Goal: Feedback & Contribution: Submit feedback/report problem

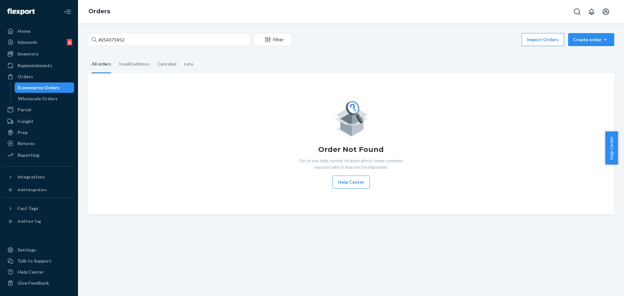
click at [135, 28] on div "#254371452 Filter Import Orders Create order Ecommerce order Removal order All …" at bounding box center [351, 159] width 546 height 273
click at [136, 44] on input "#254371452" at bounding box center [169, 39] width 162 height 13
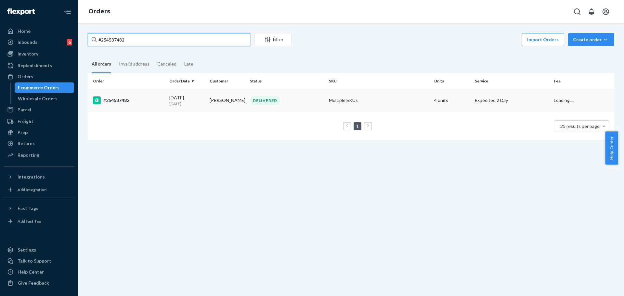
type input "#254537482"
click at [335, 98] on td "Multiple SKUs" at bounding box center [378, 100] width 105 height 23
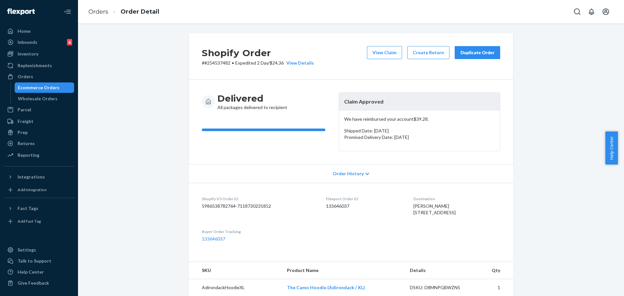
click at [392, 44] on div "Shopify Order # #254537482 • Expedited 2 Day / $24.36 View Details View Claim C…" at bounding box center [351, 56] width 324 height 46
click at [391, 47] on button "View Claim" at bounding box center [384, 52] width 35 height 13
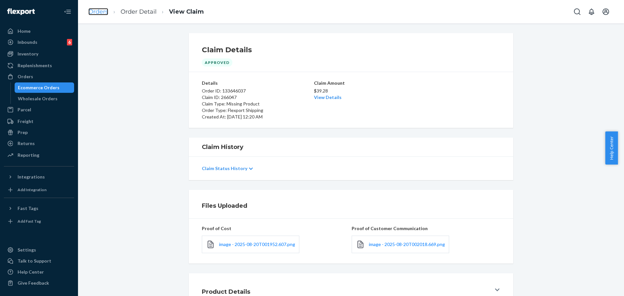
click at [108, 13] on link "Orders" at bounding box center [98, 11] width 20 height 7
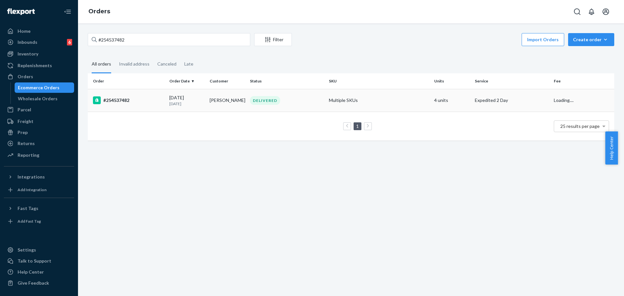
click at [316, 99] on div "DELIVERED" at bounding box center [286, 100] width 76 height 9
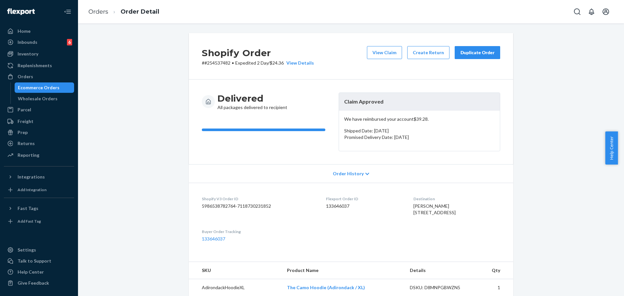
click at [134, 76] on div "Shopify Order # #254537482 • Expedited 2 Day / $24.36 View Details View Claim C…" at bounding box center [351, 288] width 536 height 511
drag, startPoint x: 623, startPoint y: 151, endPoint x: 623, endPoint y: 171, distance: 20.1
click at [623, 193] on body "Home Inbounds 6 Shipping Plans Problems 6 Inventory Products Replenishments Ord…" at bounding box center [312, 148] width 624 height 296
drag, startPoint x: 621, startPoint y: 143, endPoint x: 622, endPoint y: 180, distance: 37.0
click at [622, 180] on body "Home Inbounds 6 Shipping Plans Problems 6 Inventory Products Replenishments Ord…" at bounding box center [312, 148] width 624 height 296
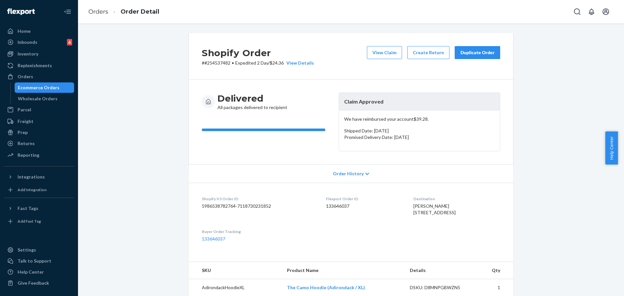
click at [623, 155] on div "Help Center" at bounding box center [614, 148] width 19 height 33
drag, startPoint x: 623, startPoint y: 155, endPoint x: 623, endPoint y: 205, distance: 49.4
click at [623, 228] on body "Home Inbounds 6 Shipping Plans Problems 6 Inventory Products Replenishments Ord…" at bounding box center [312, 148] width 624 height 296
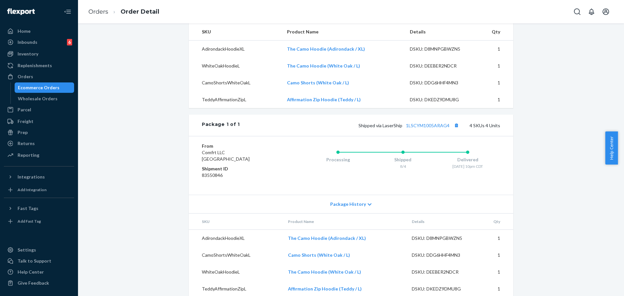
click at [550, 206] on div "Shopify Order # #254537482 • Expedited 2 Day / $24.36 View Details View Claim C…" at bounding box center [351, 49] width 536 height 511
click at [367, 247] on td "The Camo Hoodie (Adirondack / XL)" at bounding box center [345, 238] width 124 height 17
click at [348, 278] on td "The Camo Hoodie (White Oak / L)" at bounding box center [345, 272] width 124 height 17
click at [354, 281] on td "The Camo Hoodie (White Oak / L)" at bounding box center [345, 272] width 124 height 17
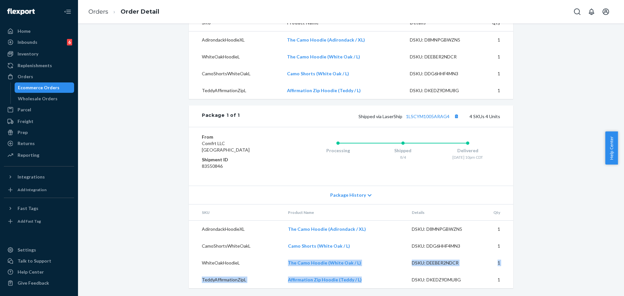
scroll to position [261, 0]
copy tr "The Camo Hoodie (White Oak / L)"
drag, startPoint x: 286, startPoint y: 289, endPoint x: 369, endPoint y: 262, distance: 86.6
click at [369, 262] on tr "WhiteOakHoodieL The Camo Hoodie (White Oak / L) DSKU: DEEBER2NDCR 1" at bounding box center [351, 263] width 324 height 17
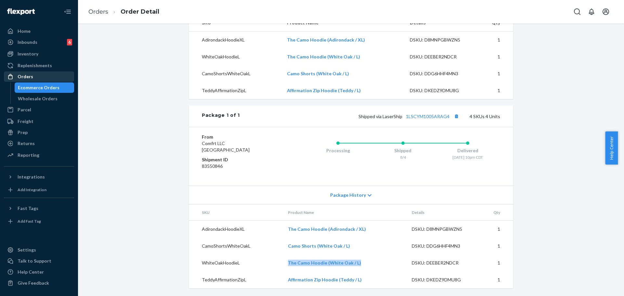
drag, startPoint x: 30, startPoint y: 83, endPoint x: 29, endPoint y: 78, distance: 5.0
click at [29, 83] on div "Ecommerce Orders" at bounding box center [44, 87] width 58 height 9
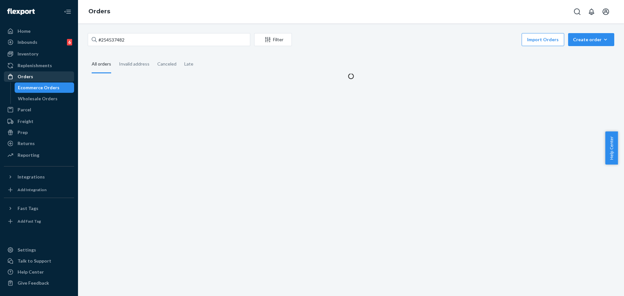
click at [30, 77] on div "Orders" at bounding box center [26, 76] width 16 height 6
click at [150, 46] on div "#254537482 Filter Import Orders Create order Ecommerce order Removal order" at bounding box center [351, 40] width 526 height 15
drag, startPoint x: 150, startPoint y: 46, endPoint x: 156, endPoint y: 41, distance: 7.8
click at [150, 46] on div "#254537482 Filter Import Orders Create order Ecommerce order Removal order" at bounding box center [351, 40] width 526 height 15
click at [156, 41] on input "#254537482" at bounding box center [169, 39] width 162 height 13
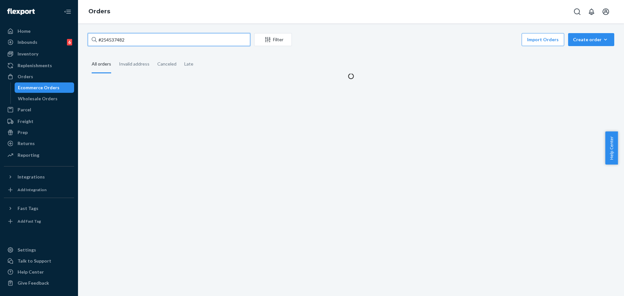
click at [156, 41] on input "#254537482" at bounding box center [169, 39] width 162 height 13
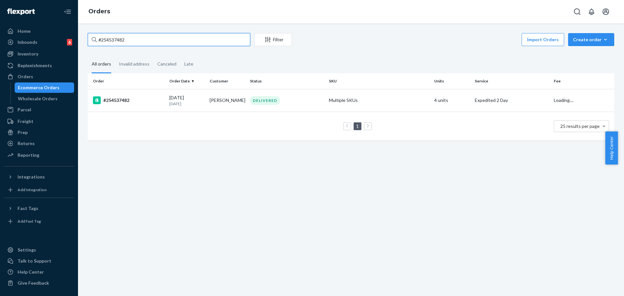
paste input "612876"
type input "#254612876"
click at [382, 100] on td "Multiple SKUs" at bounding box center [378, 100] width 105 height 23
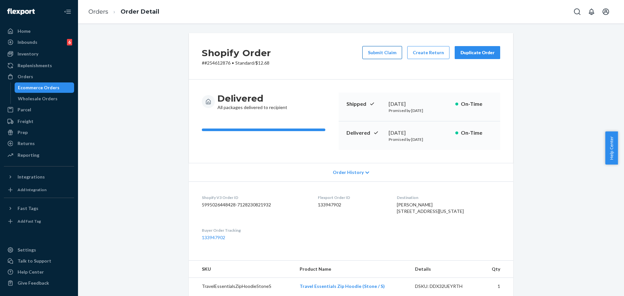
click at [382, 52] on button "Submit Claim" at bounding box center [382, 52] width 40 height 13
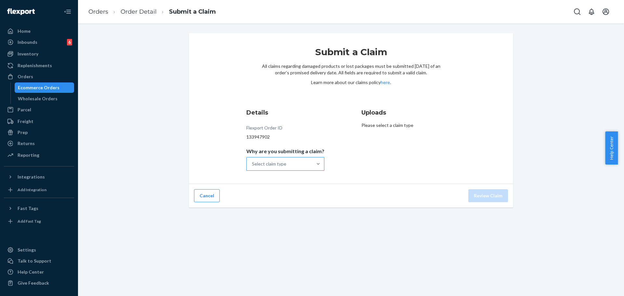
click at [287, 166] on div "Select claim type" at bounding box center [279, 164] width 66 height 13
click at [252, 166] on input "Why are you submitting a claim? Select claim type" at bounding box center [252, 164] width 1 height 6
click at [286, 216] on div "Missing product" at bounding box center [284, 218] width 75 height 13
click at [252, 167] on input "Why are you submitting a claim? option Missing product focused, 4 of 4. 4 resul…" at bounding box center [252, 164] width 1 height 6
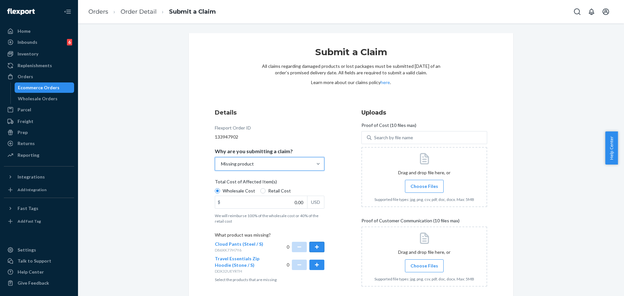
click at [320, 248] on button "button" at bounding box center [316, 247] width 15 height 10
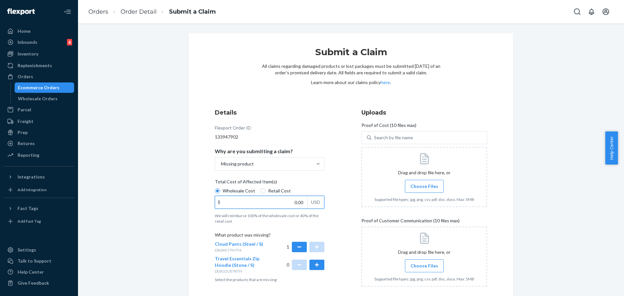
click at [278, 204] on input "0.00" at bounding box center [261, 202] width 92 height 12
type input "27.00"
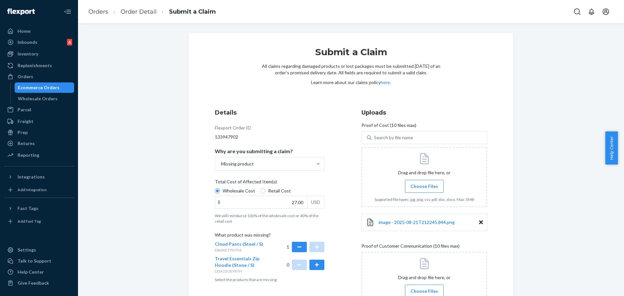
drag, startPoint x: 622, startPoint y: 161, endPoint x: 620, endPoint y: 213, distance: 52.3
click at [620, 213] on body "Home Inbounds 6 Shipping Plans Problems 6 Inventory Products Replenishments Ord…" at bounding box center [312, 148] width 624 height 296
click at [574, 229] on div "Submit a Claim All claims regarding damaged products or lost packages must be s…" at bounding box center [351, 219] width 536 height 372
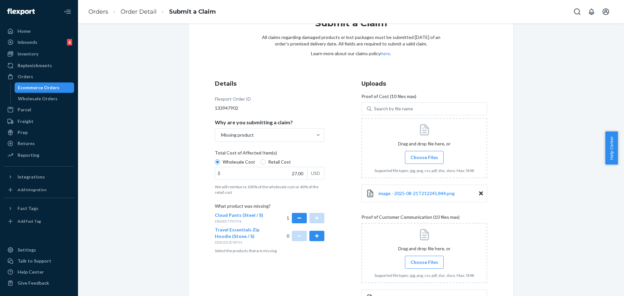
scroll to position [74, 0]
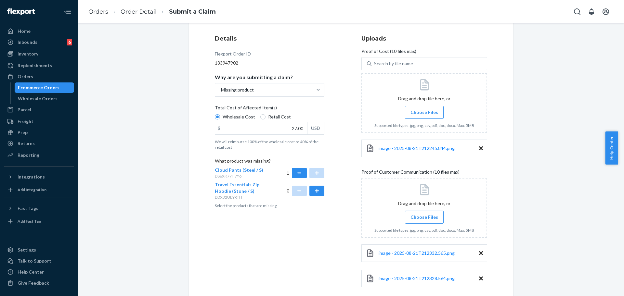
click at [411, 283] on div "image - 2025-08-21T212328.564.png" at bounding box center [424, 279] width 126 height 18
click at [411, 279] on span "image - 2025-08-21T212328.564.png" at bounding box center [416, 279] width 76 height 6
click at [430, 256] on span "image - 2025-08-21T212332.565.png" at bounding box center [416, 253] width 76 height 6
drag, startPoint x: 622, startPoint y: 164, endPoint x: 607, endPoint y: 229, distance: 66.9
click at [623, 221] on body "Home Inbounds 6 Shipping Plans Problems 6 Inventory Products Replenishments Ord…" at bounding box center [312, 148] width 624 height 296
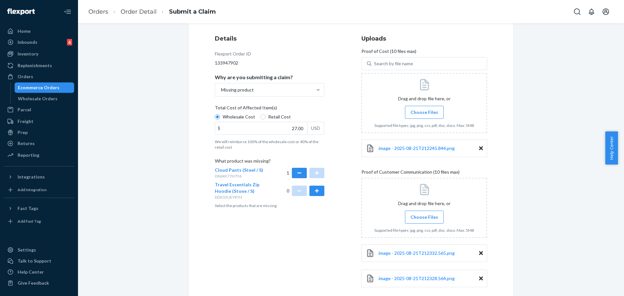
click at [565, 232] on div "Submit a Claim All claims regarding damaged products or lost packages must be s…" at bounding box center [351, 145] width 536 height 372
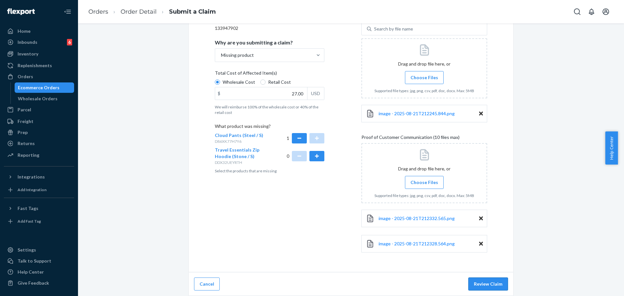
click at [488, 279] on button "Review Claim" at bounding box center [488, 284] width 40 height 13
click at [486, 284] on button "Review Claim" at bounding box center [488, 284] width 40 height 13
click at [478, 281] on button "Review Claim" at bounding box center [488, 284] width 40 height 13
click at [513, 266] on div "Submit a Claim All claims regarding damaged products or lost packages must be s…" at bounding box center [351, 110] width 334 height 372
click at [477, 278] on button "Review Claim" at bounding box center [488, 284] width 40 height 13
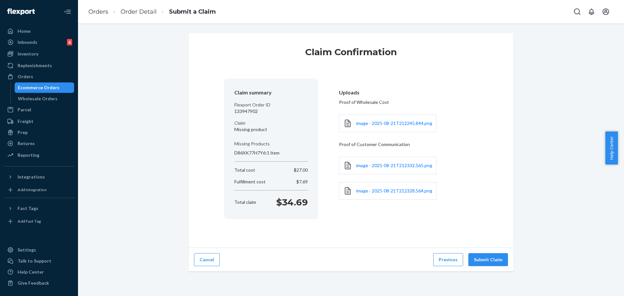
scroll to position [0, 0]
click at [478, 284] on div "Claim Confirmation Claim summary Flexport Order ID 133947902 Claim Missing prod…" at bounding box center [351, 159] width 546 height 273
click at [483, 257] on button "Submit Claim" at bounding box center [488, 259] width 40 height 13
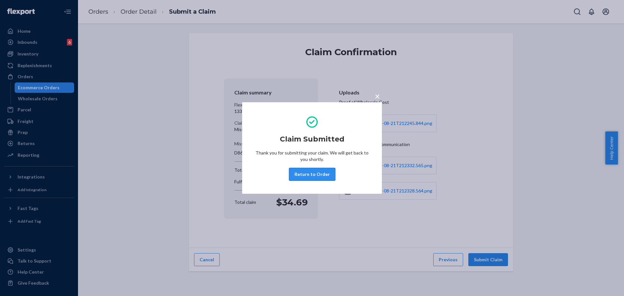
click at [325, 171] on button "Return to Order" at bounding box center [312, 174] width 46 height 13
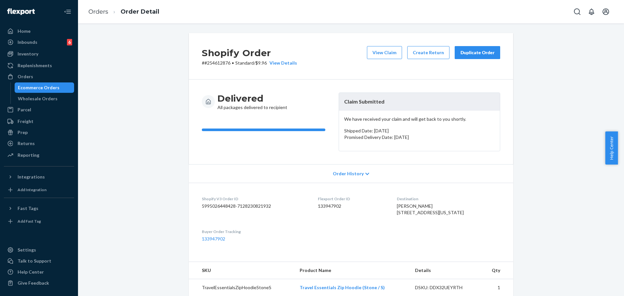
click at [223, 63] on p "# #254612876 • Standard / $9.96 View Details" at bounding box center [249, 63] width 95 height 6
copy p "254612876"
click at [38, 146] on div "Returns" at bounding box center [39, 143] width 69 height 9
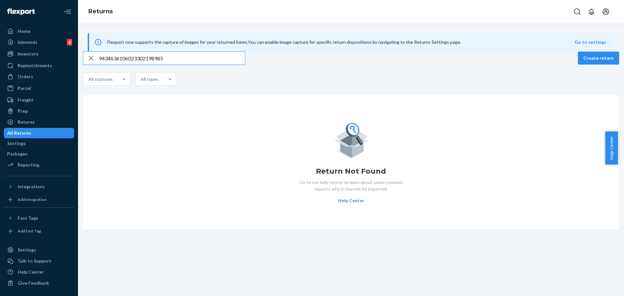
type input "9434636106023302198985"
click at [21, 79] on div "Orders" at bounding box center [26, 76] width 16 height 6
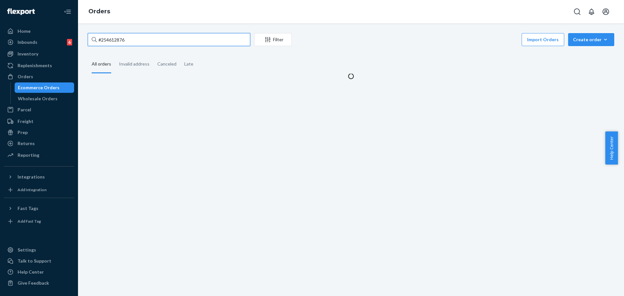
click at [176, 35] on input "#254612876" at bounding box center [169, 39] width 162 height 13
paste input "3752319"
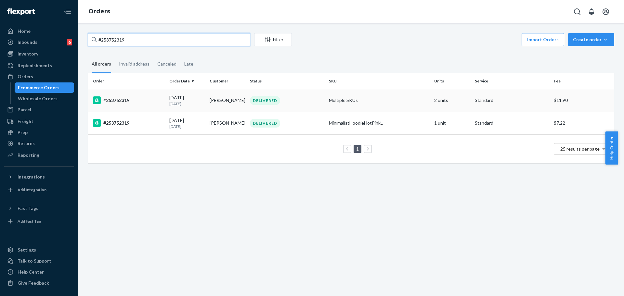
type input "#253752319"
click at [396, 105] on td "Multiple SKUs" at bounding box center [378, 100] width 105 height 23
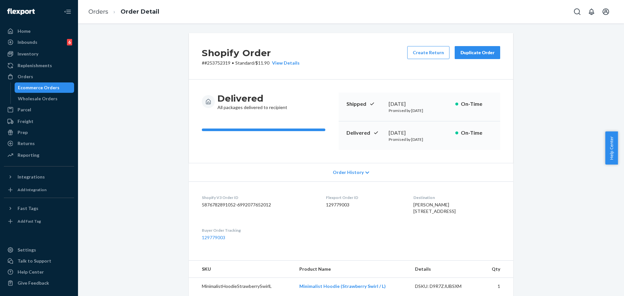
click at [110, 12] on li "Order Detail" at bounding box center [133, 11] width 51 height 9
click at [95, 14] on link "Orders" at bounding box center [98, 11] width 20 height 7
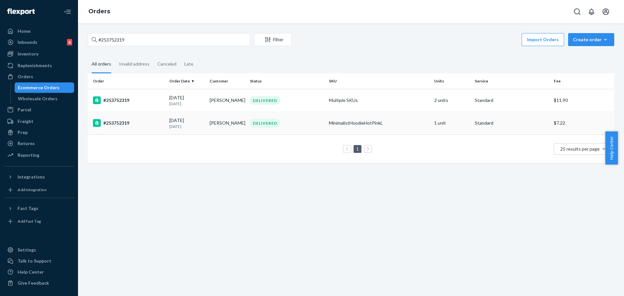
click at [339, 127] on td "MinimalistHoodieHotPinkL" at bounding box center [378, 123] width 105 height 23
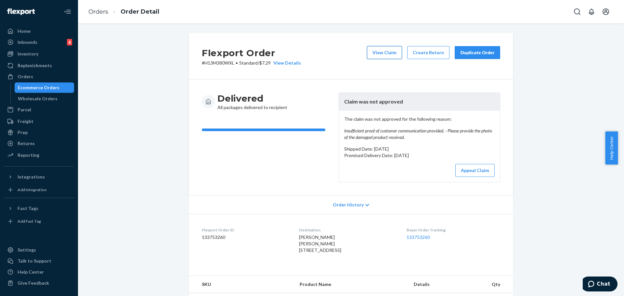
click at [376, 51] on button "View Claim" at bounding box center [384, 52] width 35 height 13
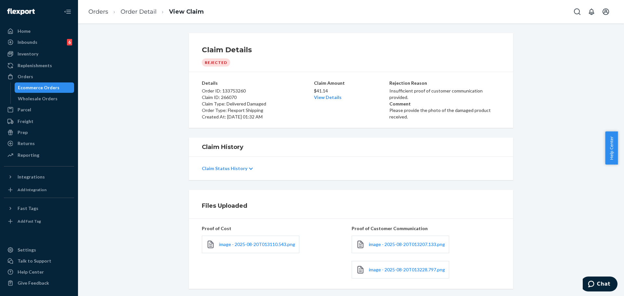
scroll to position [49, 0]
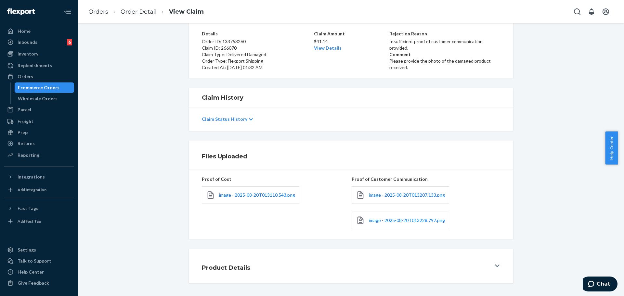
click at [423, 224] on div "image - 2025-08-20T013228.797.png" at bounding box center [399, 221] width 97 height 18
click at [423, 221] on span "image - 2025-08-20T013228.797.png" at bounding box center [407, 221] width 76 height 6
click at [363, 197] on div "image - 2025-08-20T013207.133.png" at bounding box center [399, 195] width 97 height 18
click at [370, 196] on span "image - 2025-08-20T013207.133.png" at bounding box center [407, 195] width 76 height 6
click at [385, 194] on span "image - 2025-08-20T013207.133.png" at bounding box center [407, 195] width 76 height 6
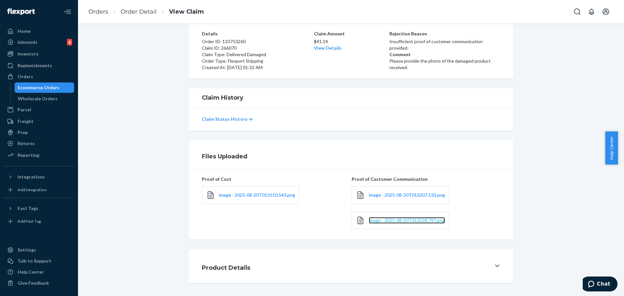
click at [391, 219] on span "image - 2025-08-20T013228.797.png" at bounding box center [407, 221] width 76 height 6
click at [416, 196] on span "image - 2025-08-20T013207.133.png" at bounding box center [407, 195] width 76 height 6
click at [124, 13] on link "Order Detail" at bounding box center [138, 11] width 36 height 7
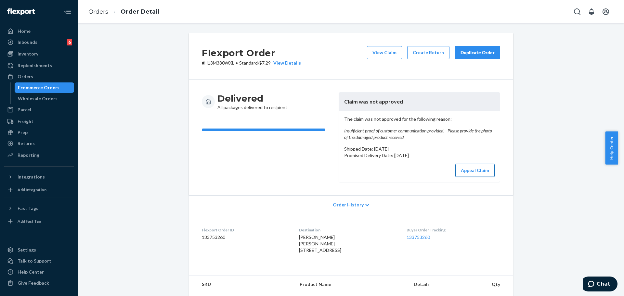
click at [483, 170] on button "Appeal Claim" at bounding box center [474, 170] width 39 height 13
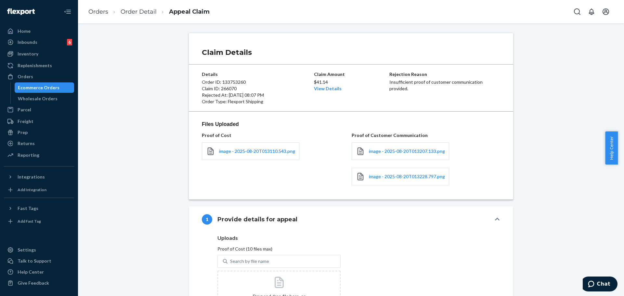
drag, startPoint x: 623, startPoint y: 187, endPoint x: 623, endPoint y: 219, distance: 31.8
click at [617, 219] on body "Home Inbounds 6 Shipping Plans Problems 6 Inventory Products Replenishments Ord…" at bounding box center [312, 148] width 624 height 296
click at [600, 223] on div "Claim Details Details Order ID: 133753260 Claim ID: 266070 Rejected At: [DATE] …" at bounding box center [351, 265] width 536 height 464
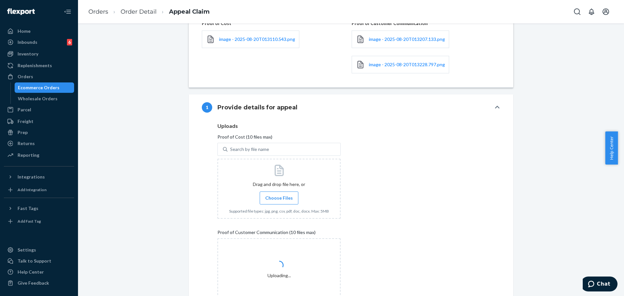
scroll to position [201, 0]
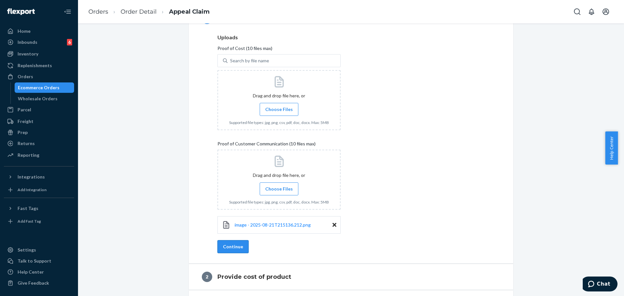
click at [232, 246] on button "Continue" at bounding box center [232, 246] width 31 height 13
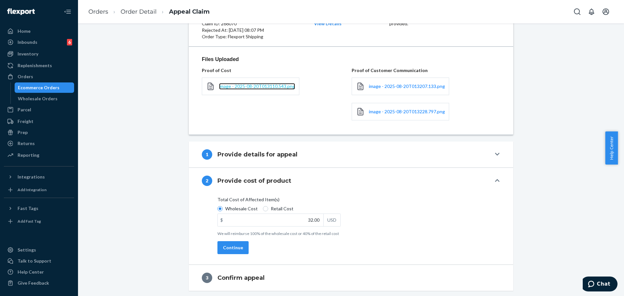
click at [245, 88] on span "image - 2025-08-20T013110.543.png" at bounding box center [257, 86] width 76 height 6
click at [234, 247] on button "Continue" at bounding box center [232, 247] width 31 height 13
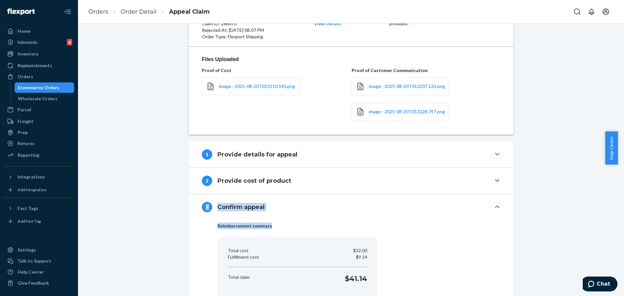
drag, startPoint x: 618, startPoint y: 187, endPoint x: 623, endPoint y: 252, distance: 64.8
click at [617, 252] on div "Claim Details Details Order ID: 133753260 Claim ID: 266070 Rejected At: [DATE] …" at bounding box center [351, 159] width 546 height 273
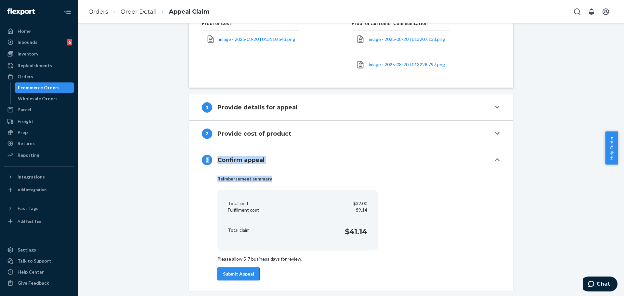
click at [248, 273] on button "Submit Appeal" at bounding box center [238, 274] width 42 height 13
